Goal: Transaction & Acquisition: Book appointment/travel/reservation

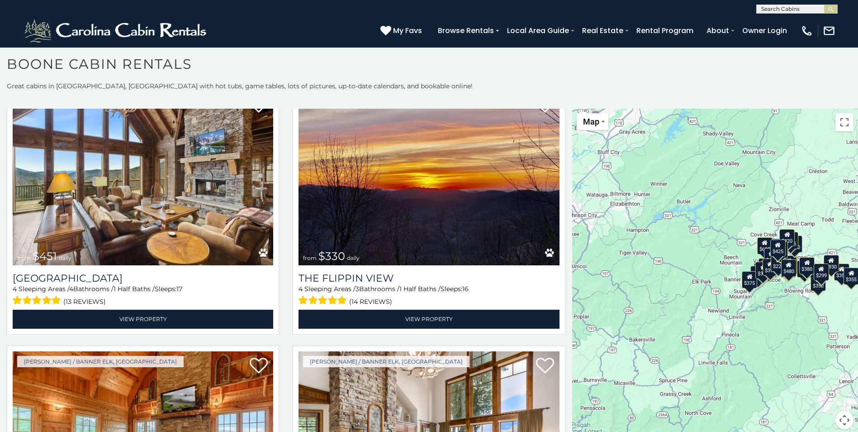
scroll to position [1351, 0]
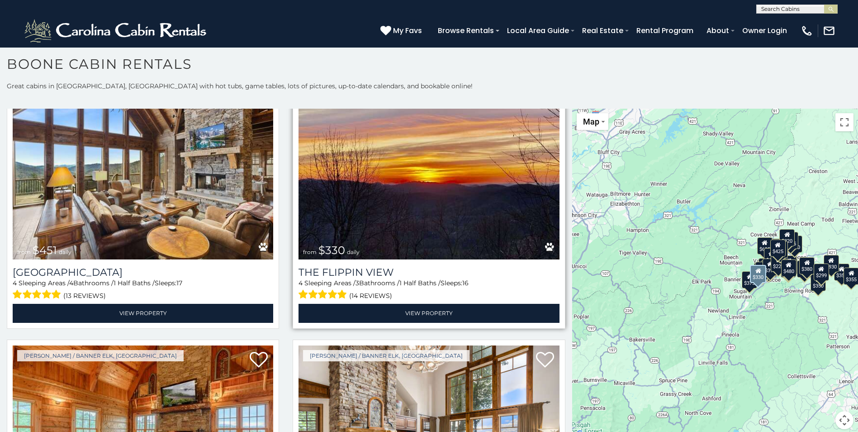
click at [550, 242] on img at bounding box center [429, 172] width 261 height 175
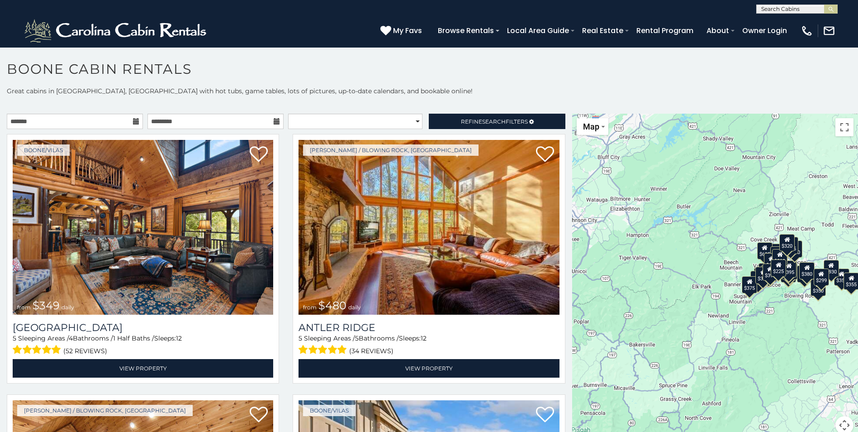
click at [778, 276] on div "$225" at bounding box center [778, 267] width 15 height 17
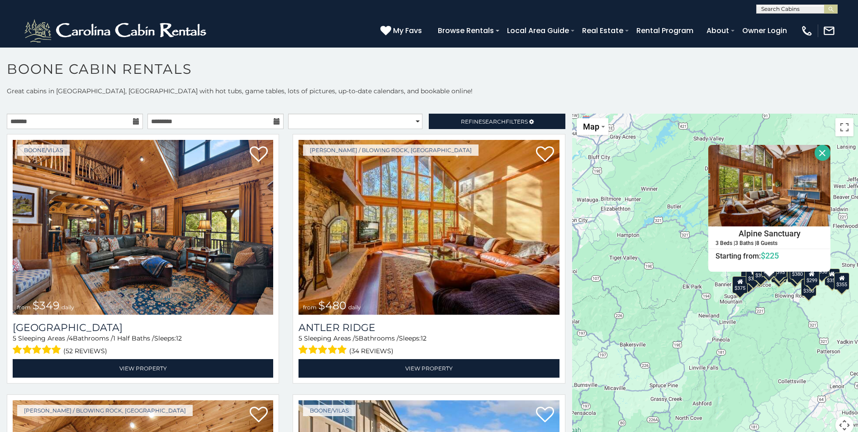
click at [783, 325] on div "$349 $480 $315 $425 $565 $355 $635 $675 $930 $400 $451 $330 $400 $485 $460 $395…" at bounding box center [715, 279] width 286 height 331
click at [810, 288] on div "$350" at bounding box center [808, 287] width 15 height 17
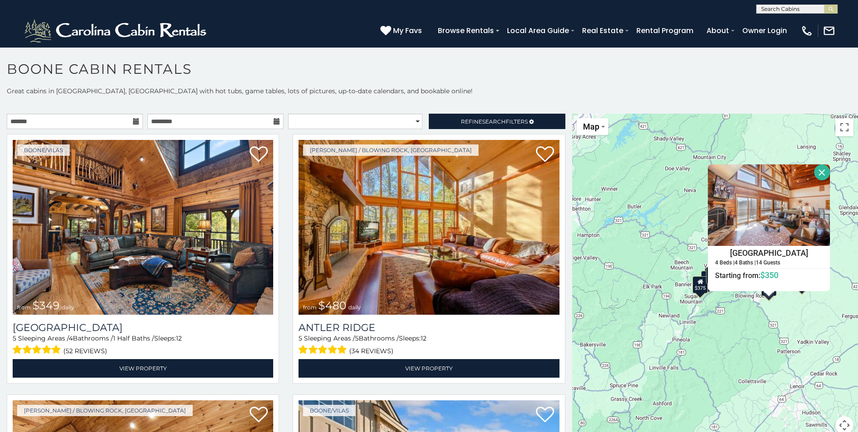
click at [818, 169] on button "Close" at bounding box center [822, 172] width 16 height 16
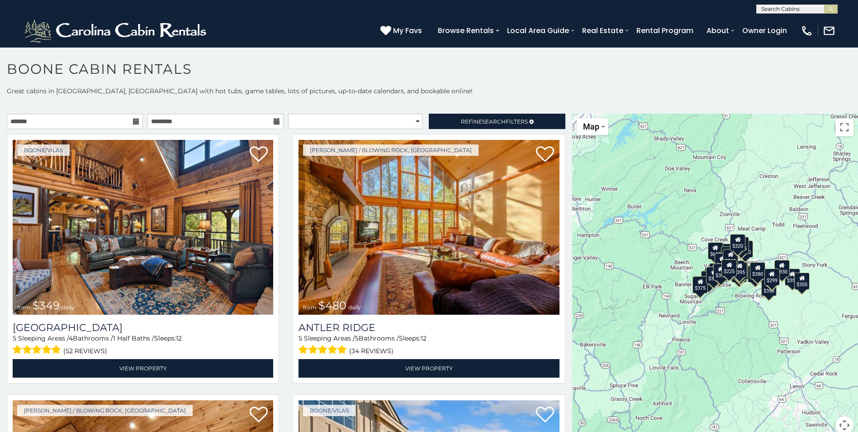
click at [772, 276] on div "$299" at bounding box center [771, 276] width 15 height 17
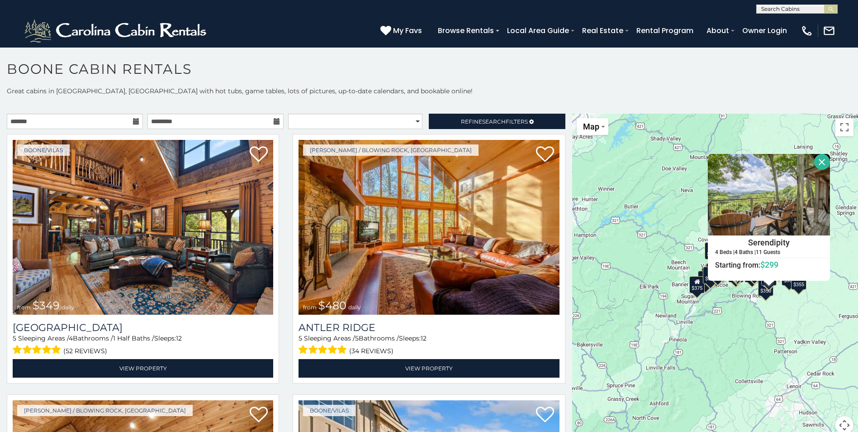
click at [814, 166] on button "Close" at bounding box center [822, 162] width 16 height 16
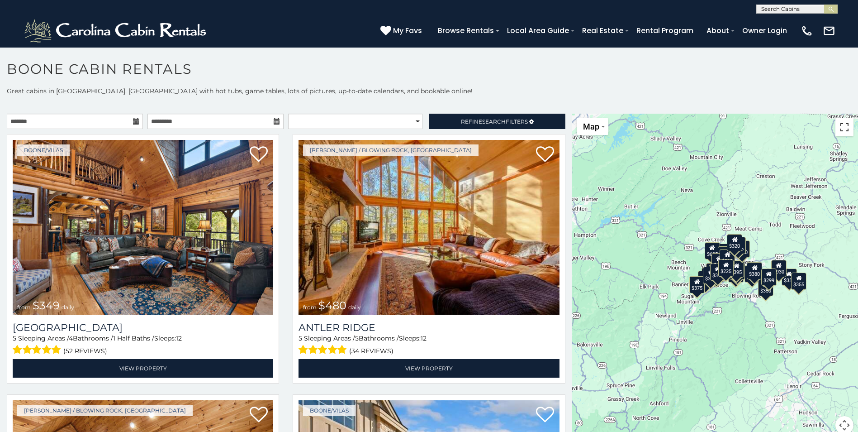
click at [836, 133] on button "Toggle fullscreen view" at bounding box center [844, 127] width 18 height 18
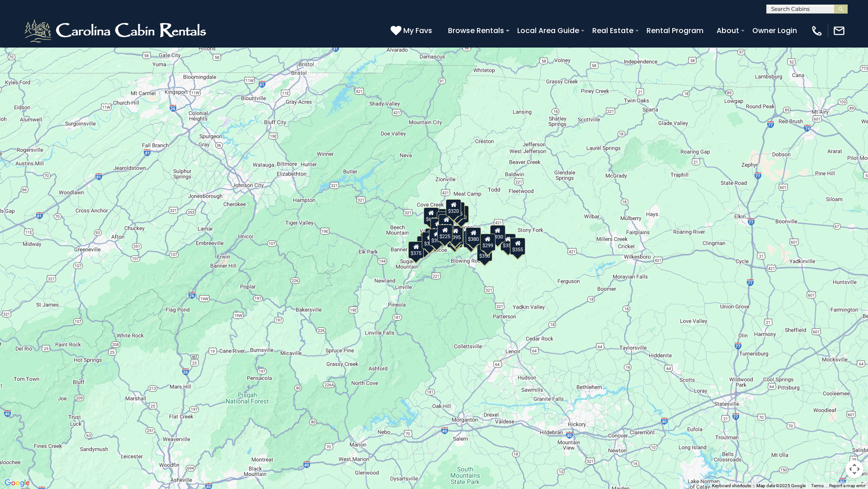
click at [451, 270] on div "$349 $480 $315 $425 $565 $355 $635 $675 $930 $400 $451 $330 $400 $485 $460 $395…" at bounding box center [434, 244] width 868 height 489
click at [460, 221] on div "$250" at bounding box center [461, 213] width 15 height 17
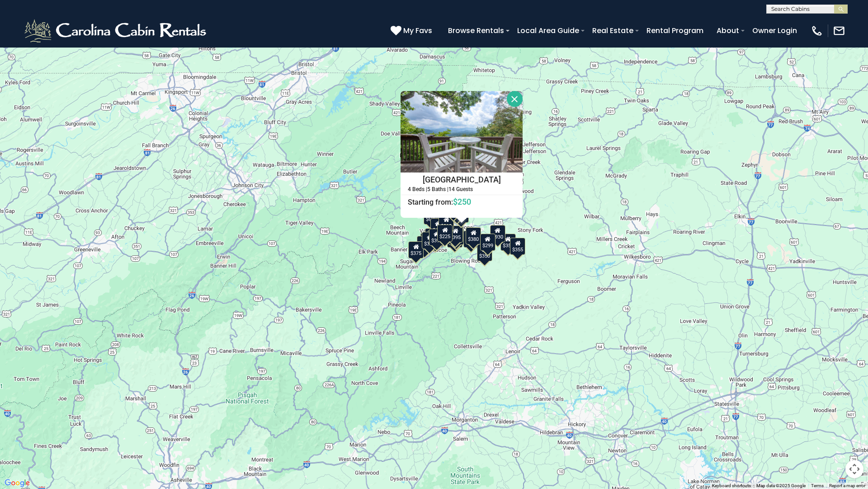
click at [543, 192] on div "$349 $480 $315 $425 $565 $355 $635 $675 $930 $400 $451 $330 $400 $485 $460 $395…" at bounding box center [434, 244] width 868 height 489
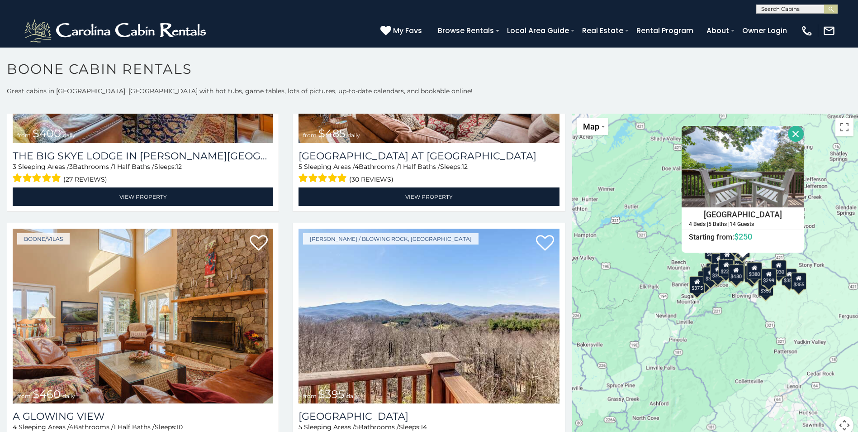
scroll to position [1855, 0]
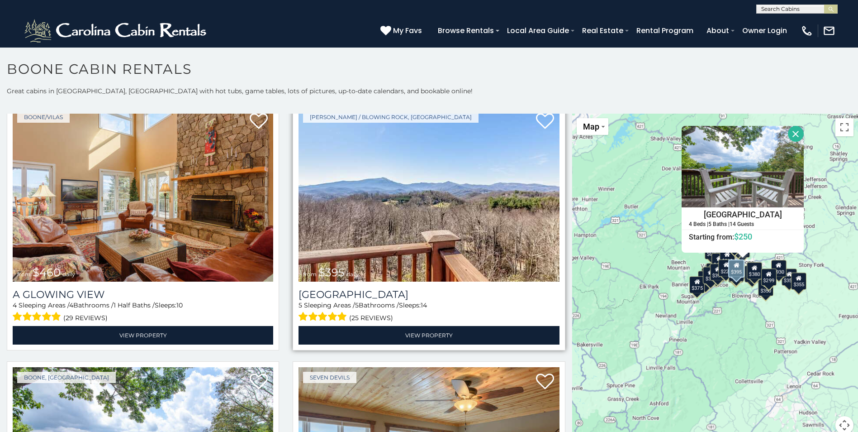
click at [551, 300] on div "5 Sleeping Areas / 5 Bathrooms / Sleeps: 14 (25 reviews)" at bounding box center [429, 311] width 261 height 23
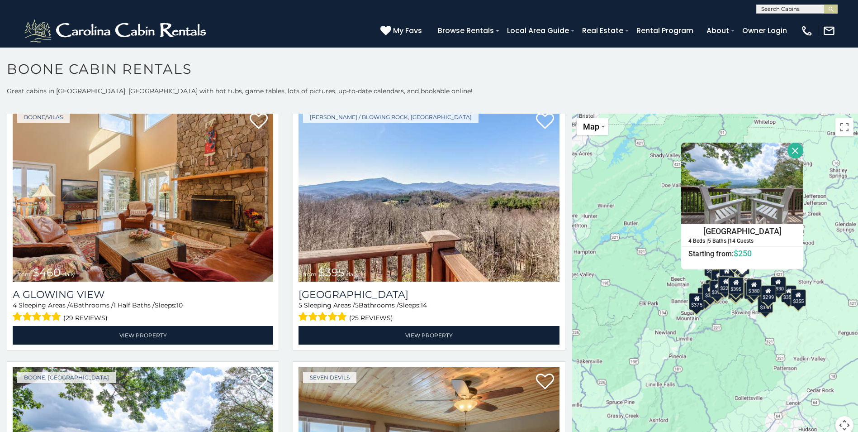
drag, startPoint x: 569, startPoint y: 287, endPoint x: 569, endPoint y: 306, distance: 18.6
click at [572, 306] on div "$349 $480 $315 $425 $565 $355 $635 $675 $930 $400 $451 $330 $400 $485 $460 $395…" at bounding box center [715, 279] width 286 height 331
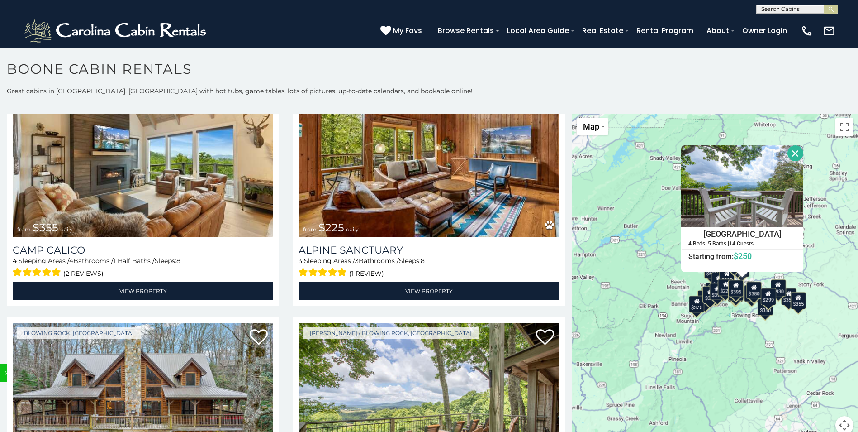
scroll to position [3510, 0]
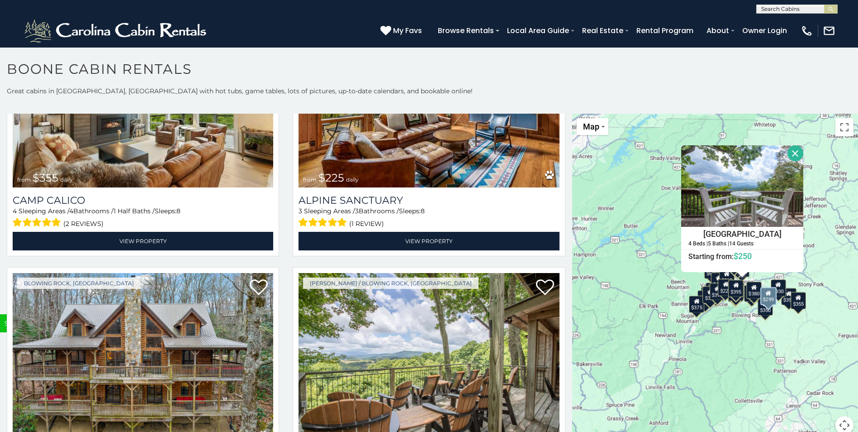
click at [560, 418] on div "Boone / Blowing Rock, NC from $299 daily Serendipity 5 Sleeping Areas / 4 Bathr…" at bounding box center [429, 394] width 286 height 255
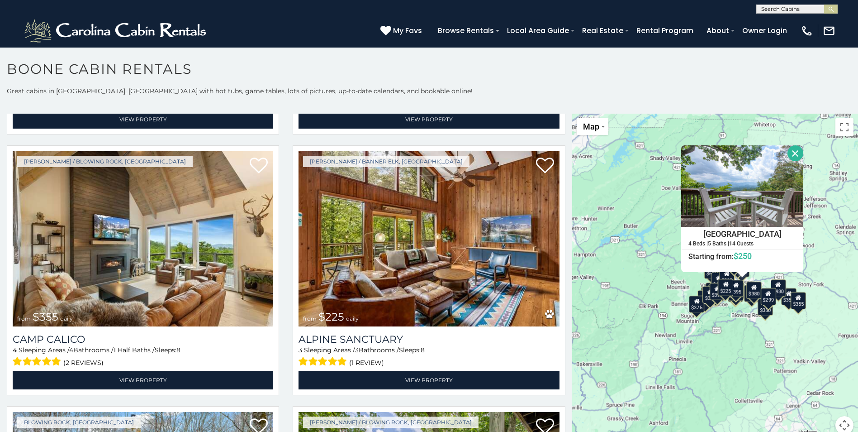
scroll to position [3353, 0]
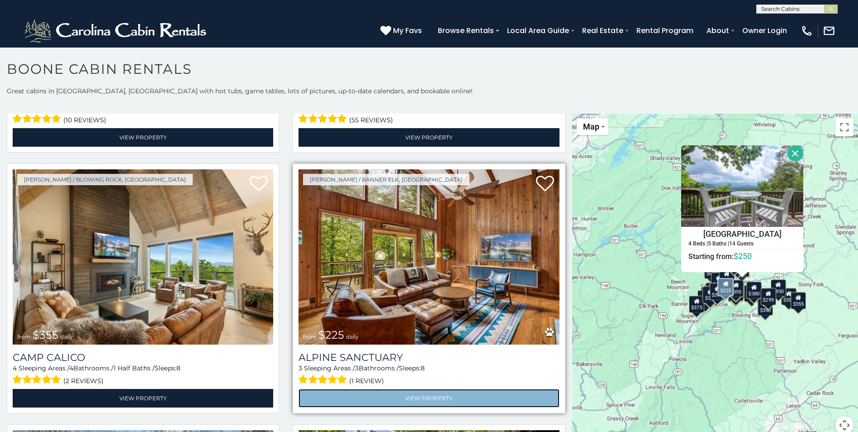
click at [406, 389] on link "View Property" at bounding box center [429, 398] width 261 height 19
